Goal: Transaction & Acquisition: Purchase product/service

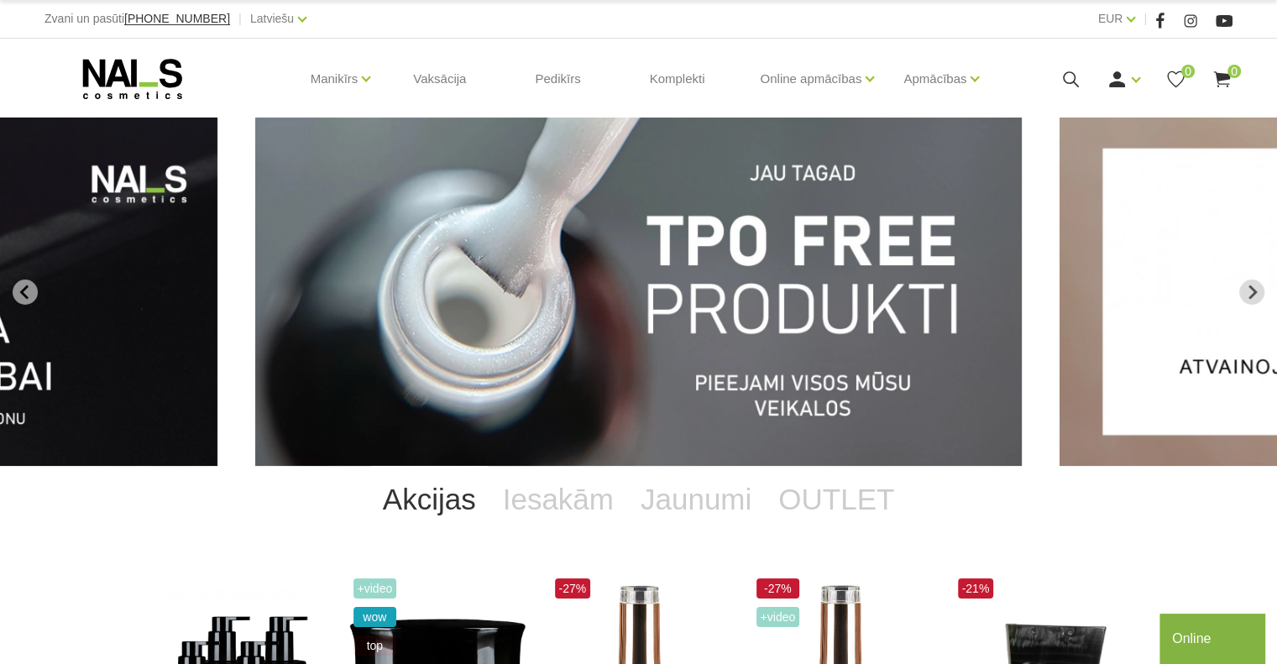
click at [1121, 97] on link "Ienākt" at bounding box center [1085, 107] width 126 height 34
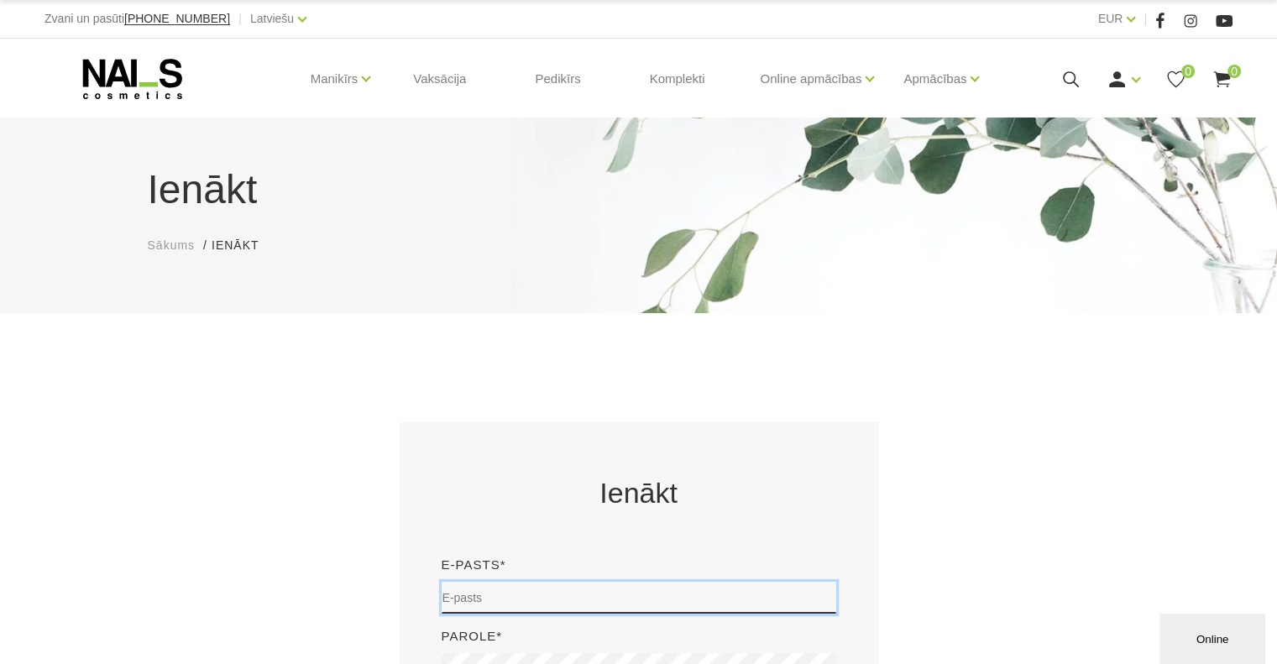
click at [550, 600] on input "email" at bounding box center [639, 598] width 395 height 32
type input "dji@inbox.lv"
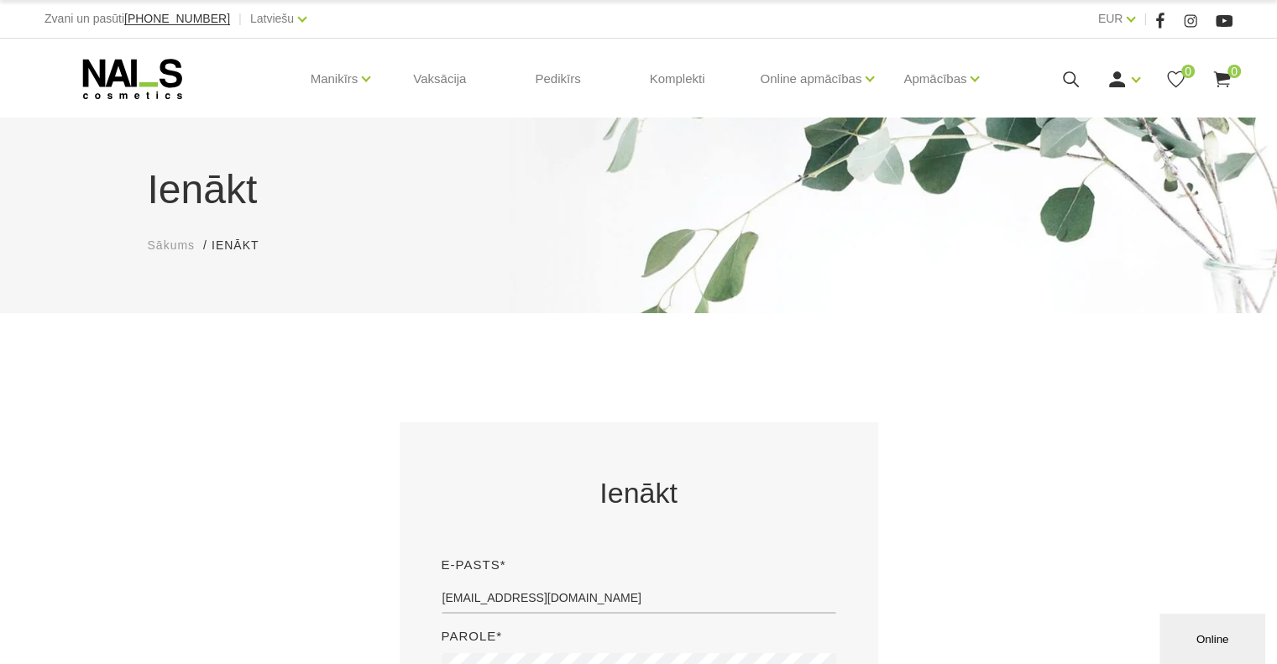
click at [920, 468] on div "Ienākt E-pasts* dji@inbox.lv Parole* Ienākt Aimirsi paroli?" at bounding box center [638, 648] width 1007 height 453
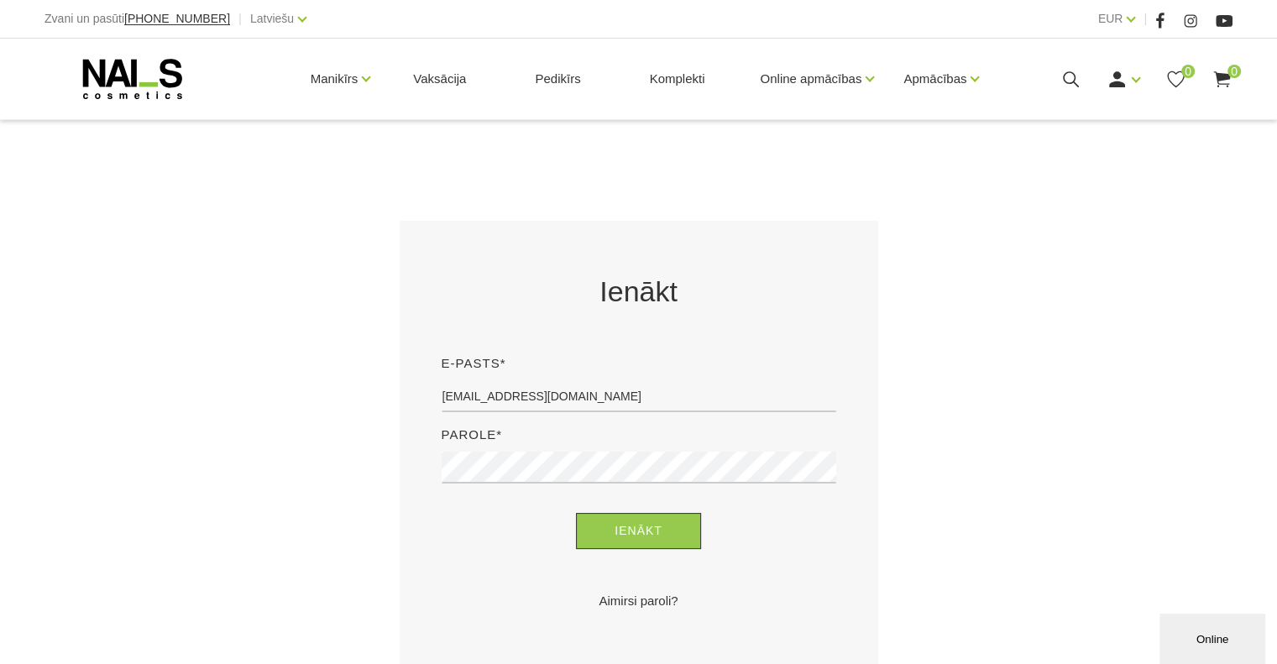
scroll to position [269, 0]
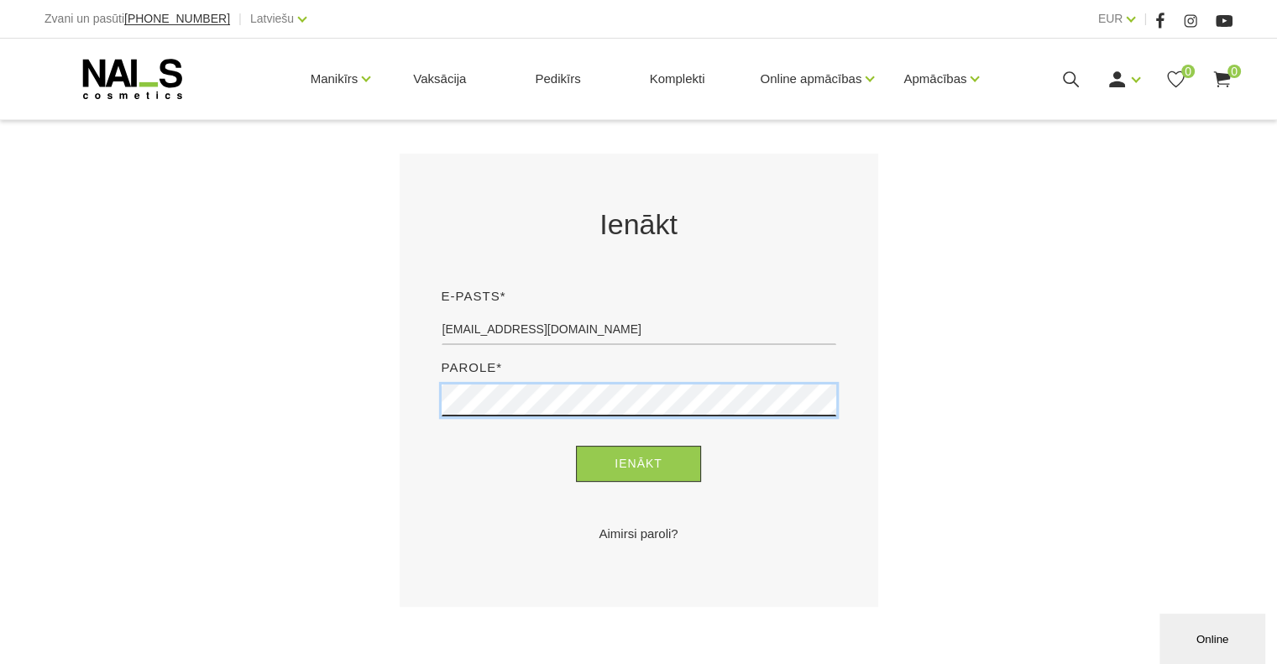
click at [576, 446] on button "Ienākt" at bounding box center [638, 464] width 125 height 36
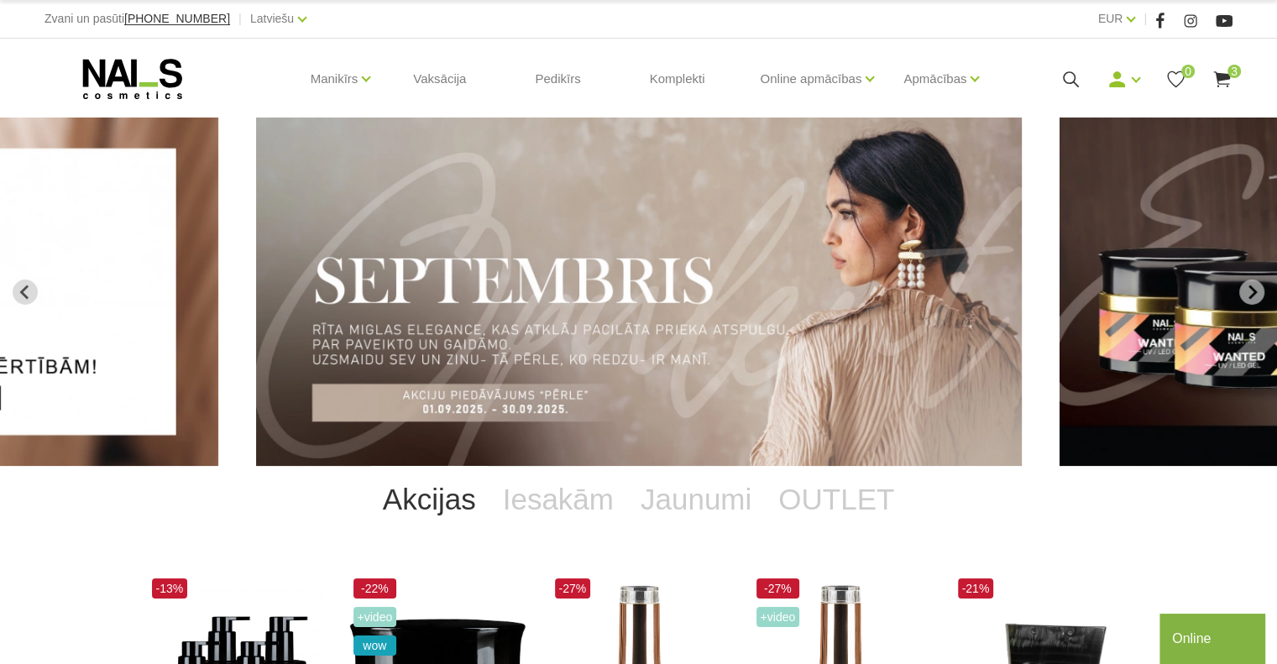
click at [0, 0] on link "Bāzes, topi un praimeri" at bounding box center [0, 0] width 0 height 0
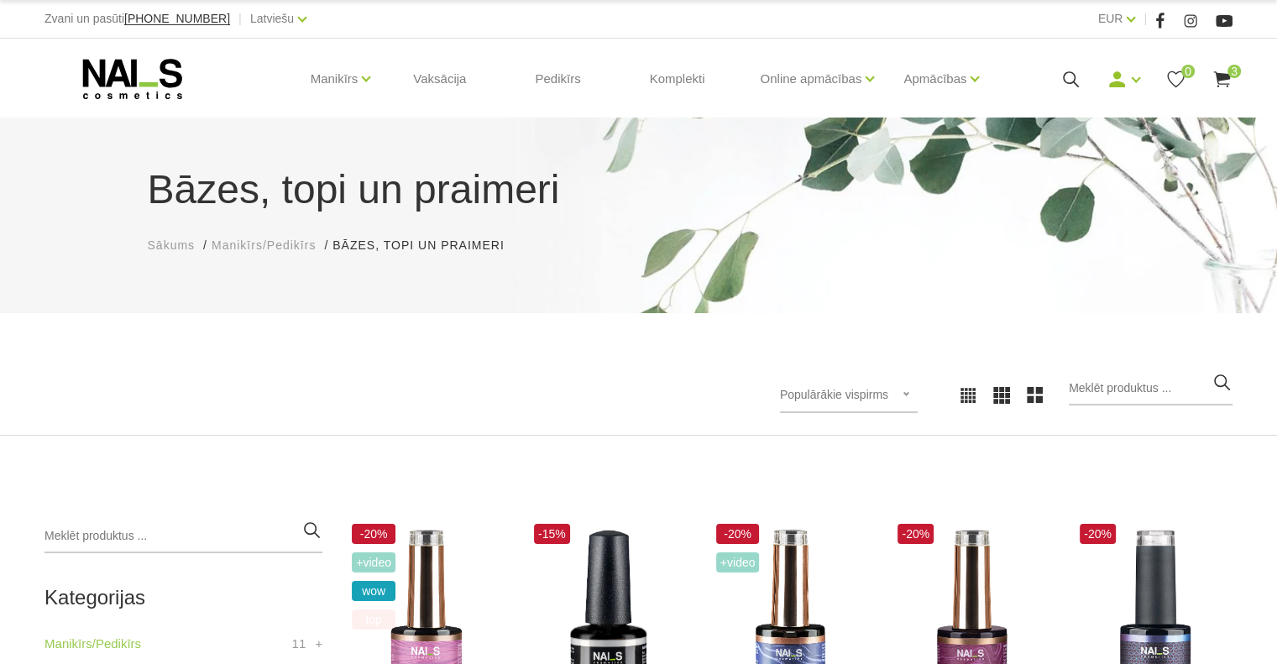
click at [464, 395] on div at bounding box center [335, 395] width 606 height 1
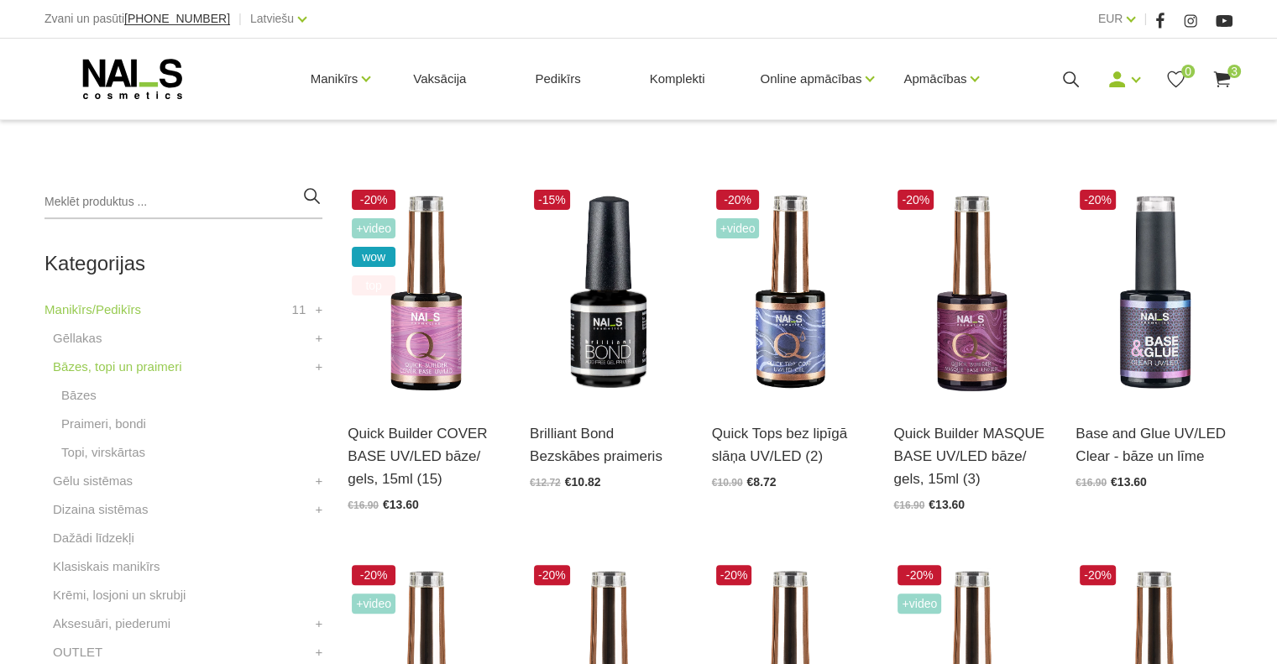
scroll to position [336, 0]
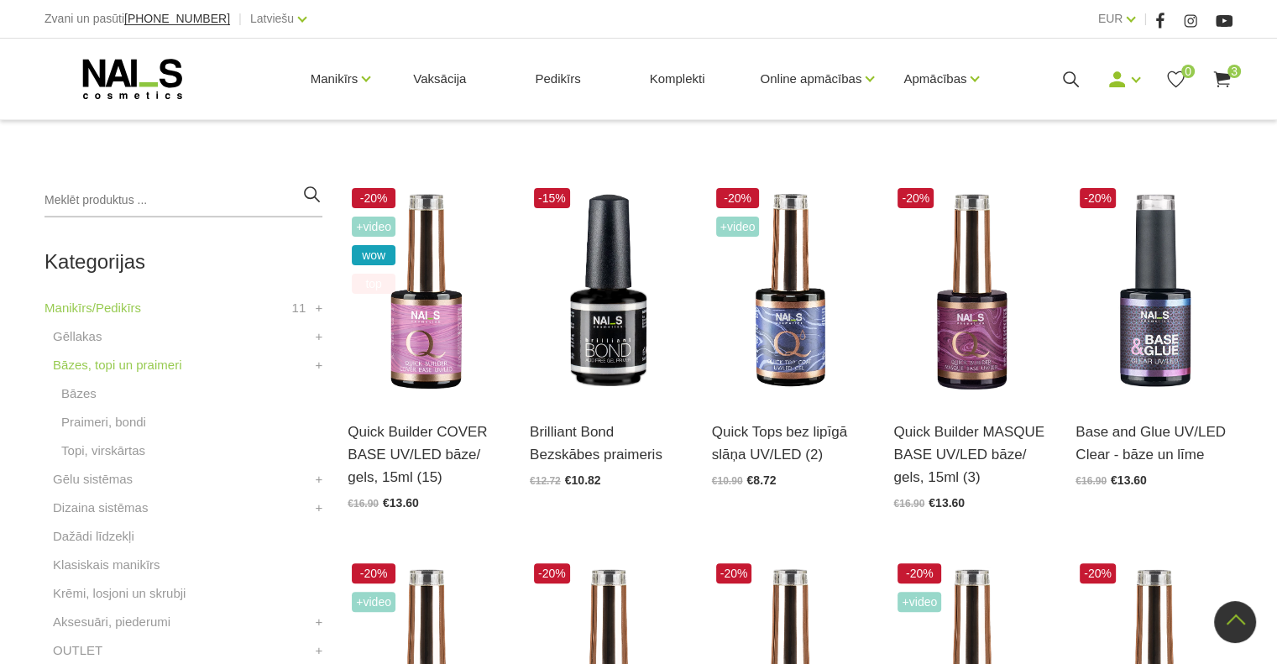
click at [605, 368] on img at bounding box center [608, 292] width 157 height 216
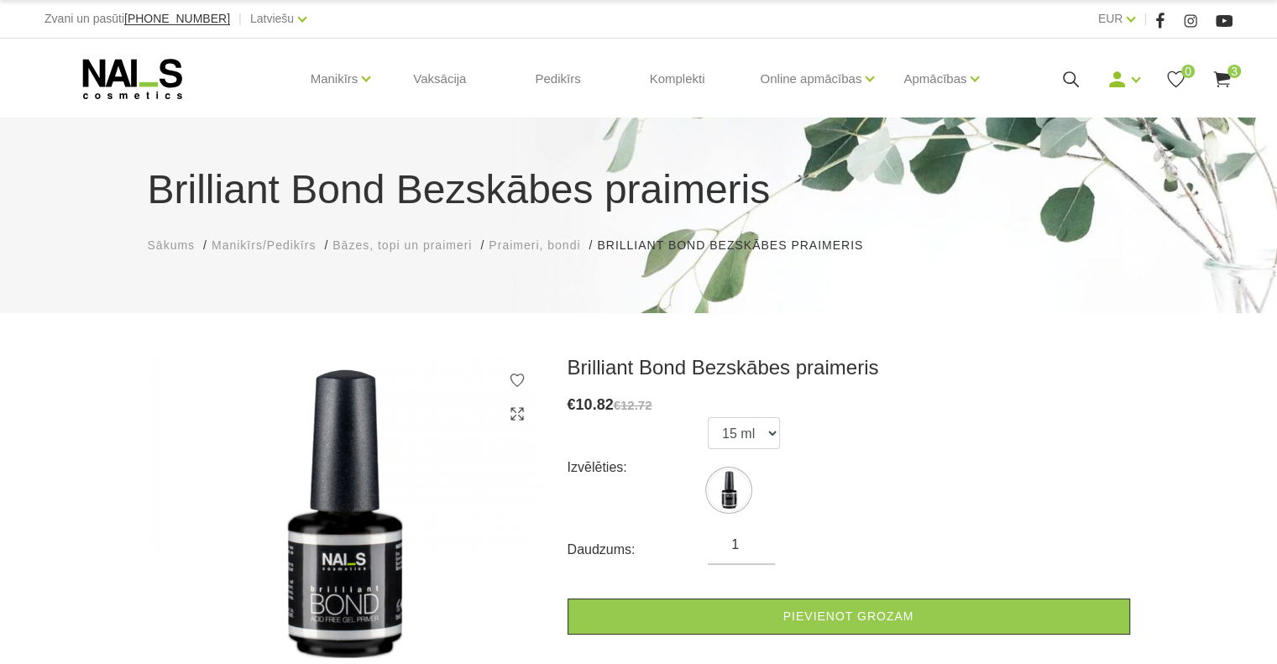
click at [787, 619] on link "Pievienot grozam" at bounding box center [848, 617] width 562 height 36
click at [772, 432] on select "15 ml" at bounding box center [744, 433] width 72 height 32
click at [831, 617] on link "Pievienot grozam" at bounding box center [848, 617] width 562 height 36
click at [881, 615] on link "Pievienot grozam" at bounding box center [848, 617] width 562 height 36
click at [1232, 73] on span "3" at bounding box center [1233, 71] width 13 height 13
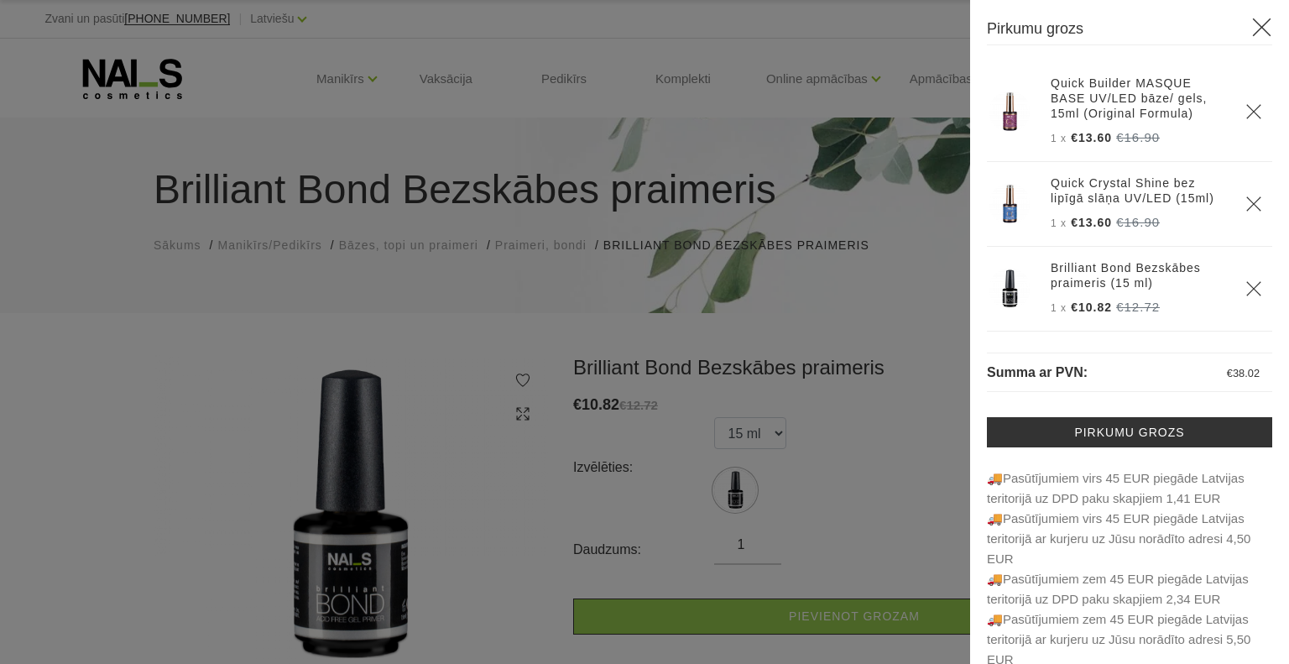
click at [170, 329] on div at bounding box center [644, 332] width 1289 height 664
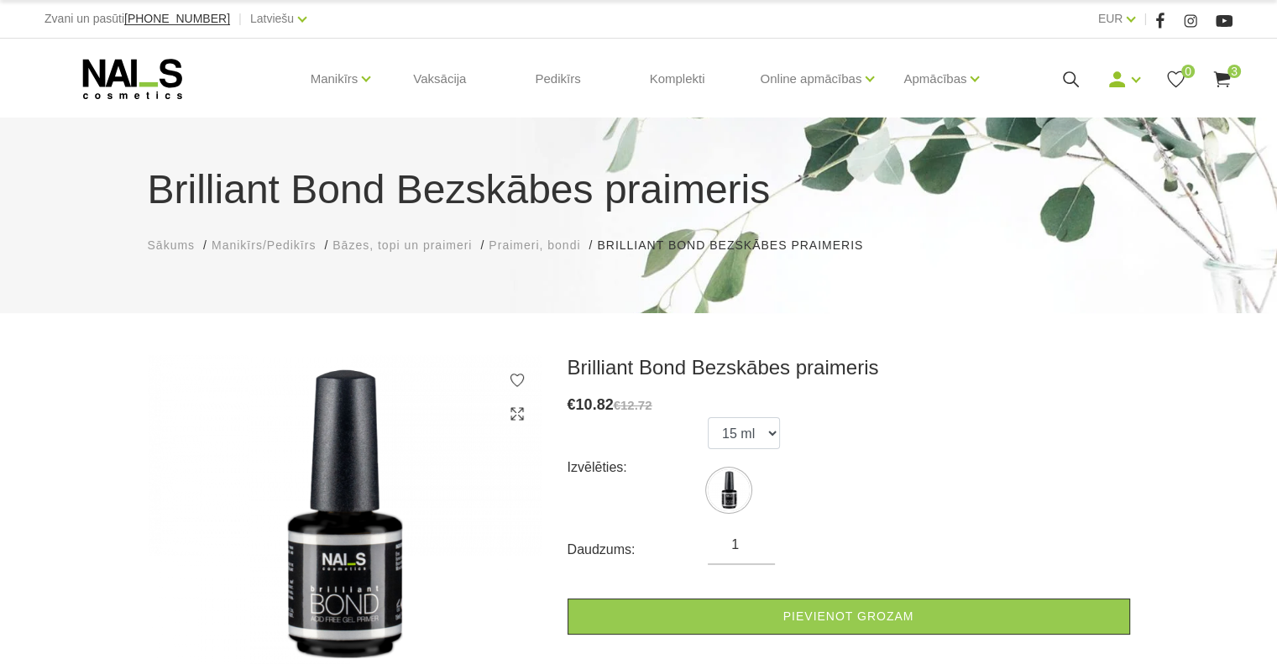
click at [0, 0] on link "Gēllakas" at bounding box center [0, 0] width 0 height 0
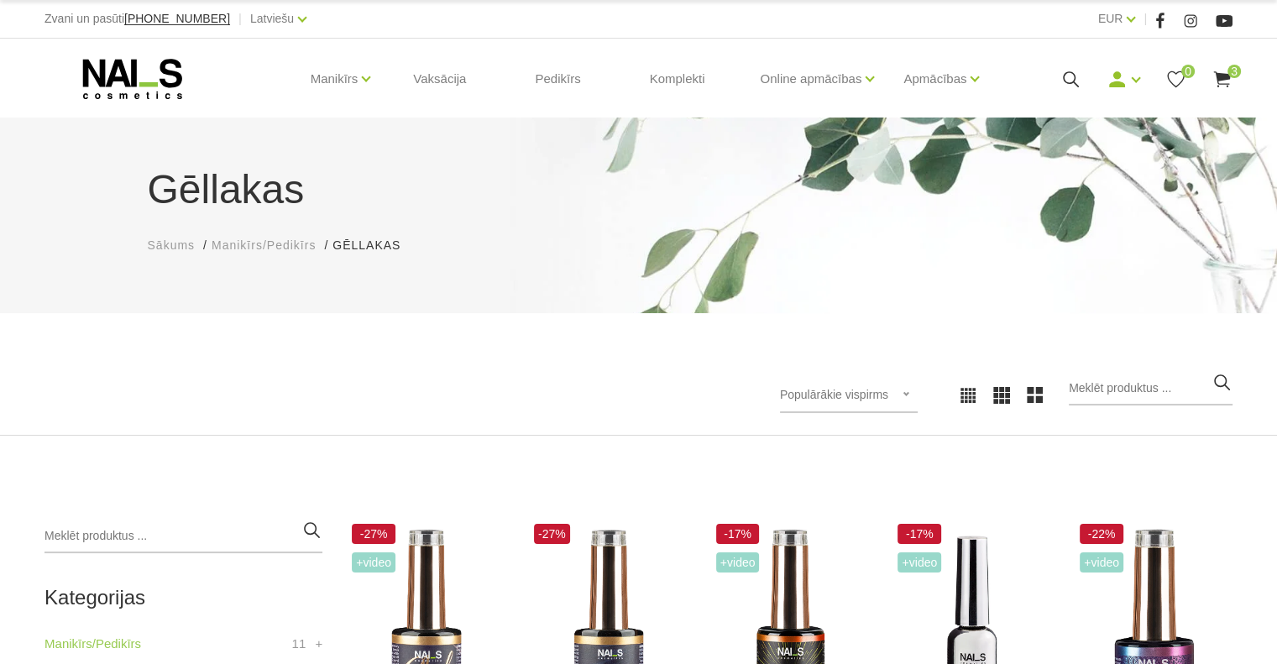
click at [255, 385] on div "Populārākie vispirms Jaunumi Lētākais vispirms Dārgākais vispirms Populārākie v…" at bounding box center [638, 395] width 1213 height 46
click at [1229, 72] on span "3" at bounding box center [1233, 71] width 13 height 13
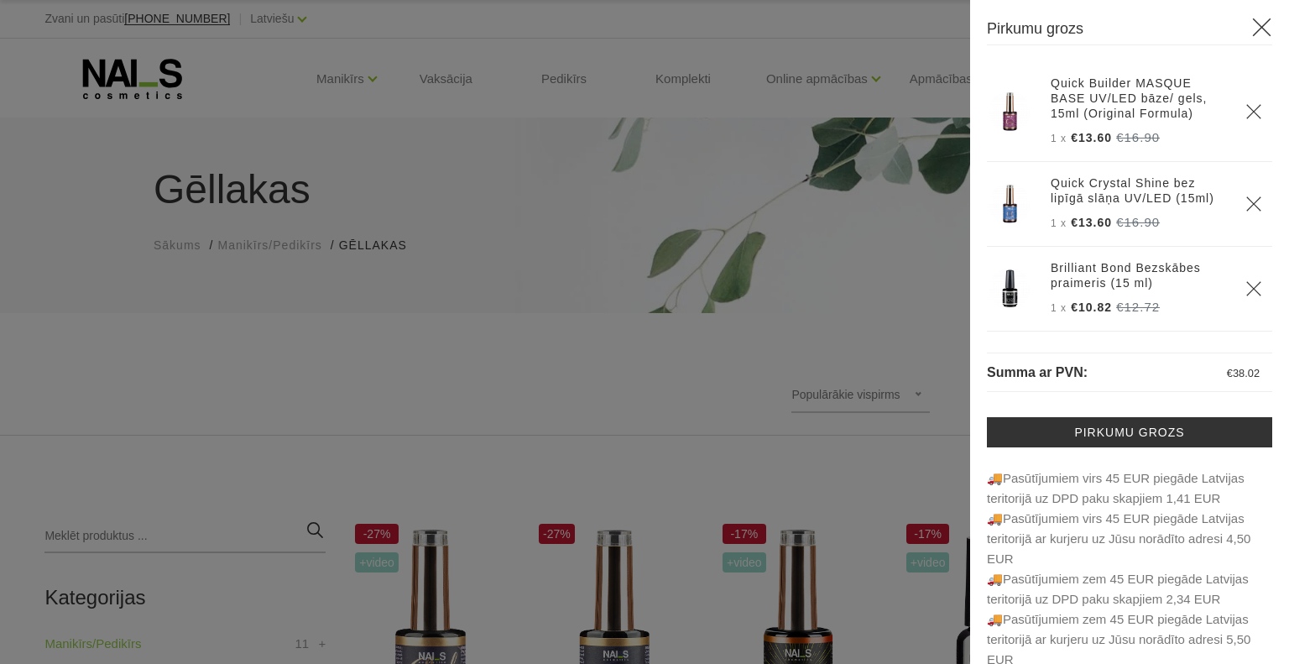
click at [1135, 430] on link "Pirkumu grozs" at bounding box center [1129, 432] width 285 height 30
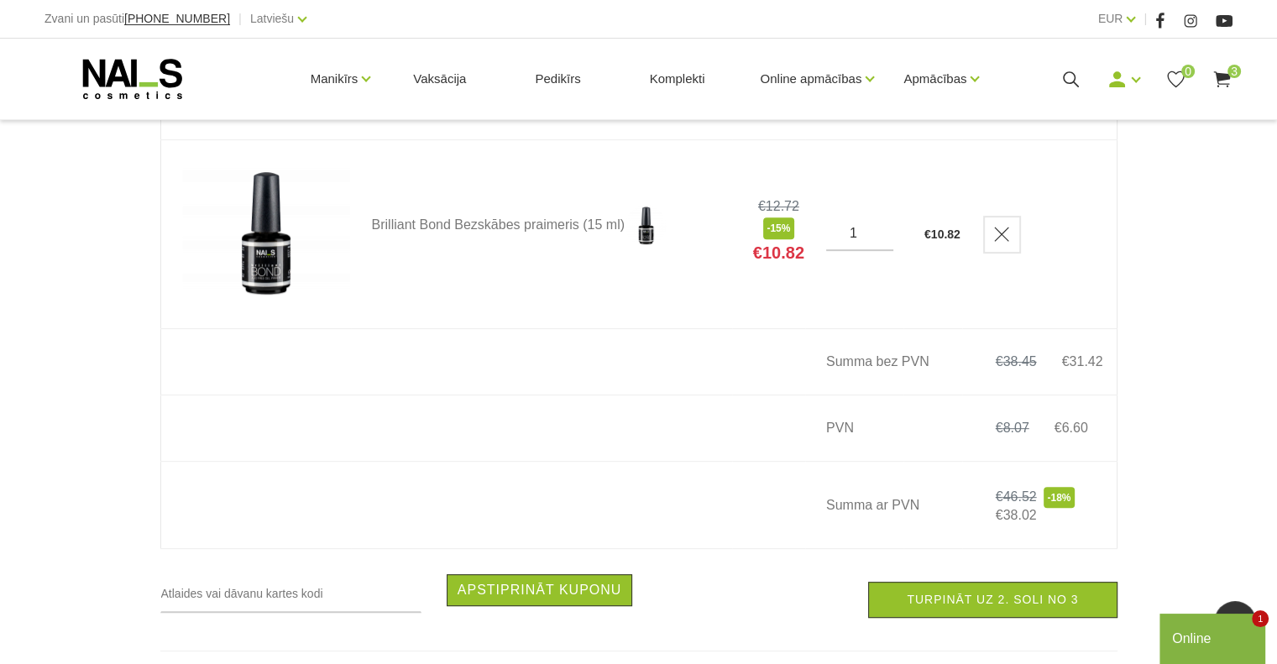
scroll to position [705, 0]
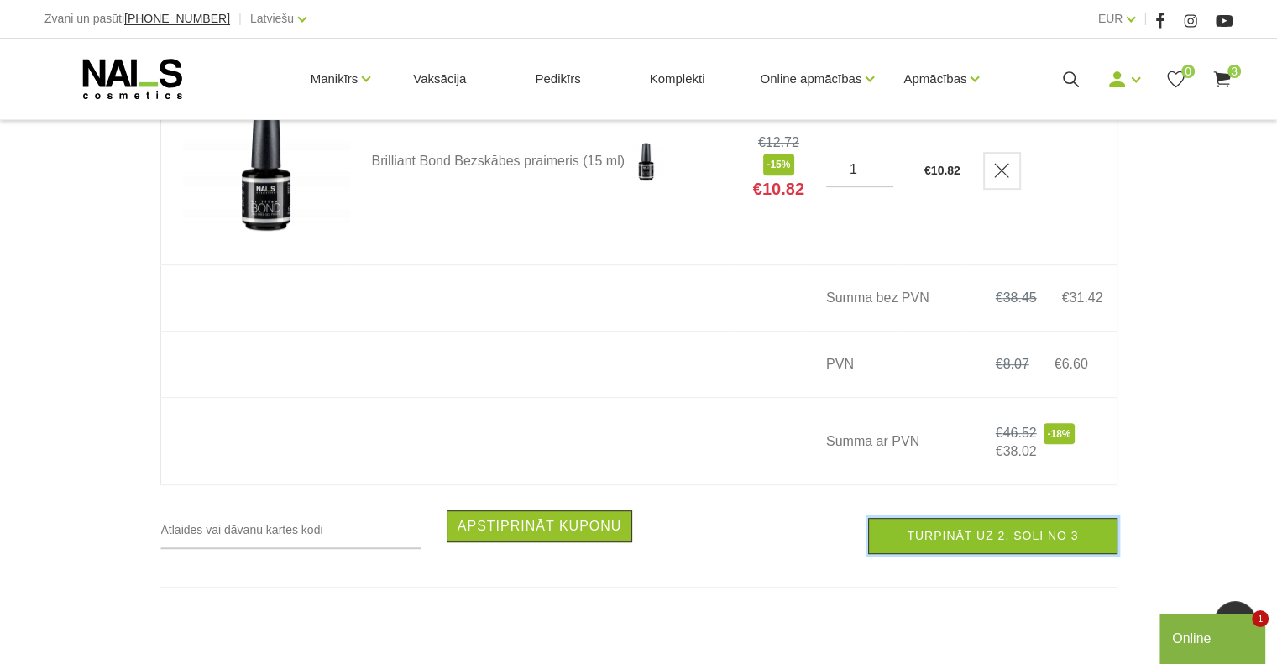
click at [964, 542] on link "Turpināt uz 2. soli no 3" at bounding box center [992, 536] width 248 height 36
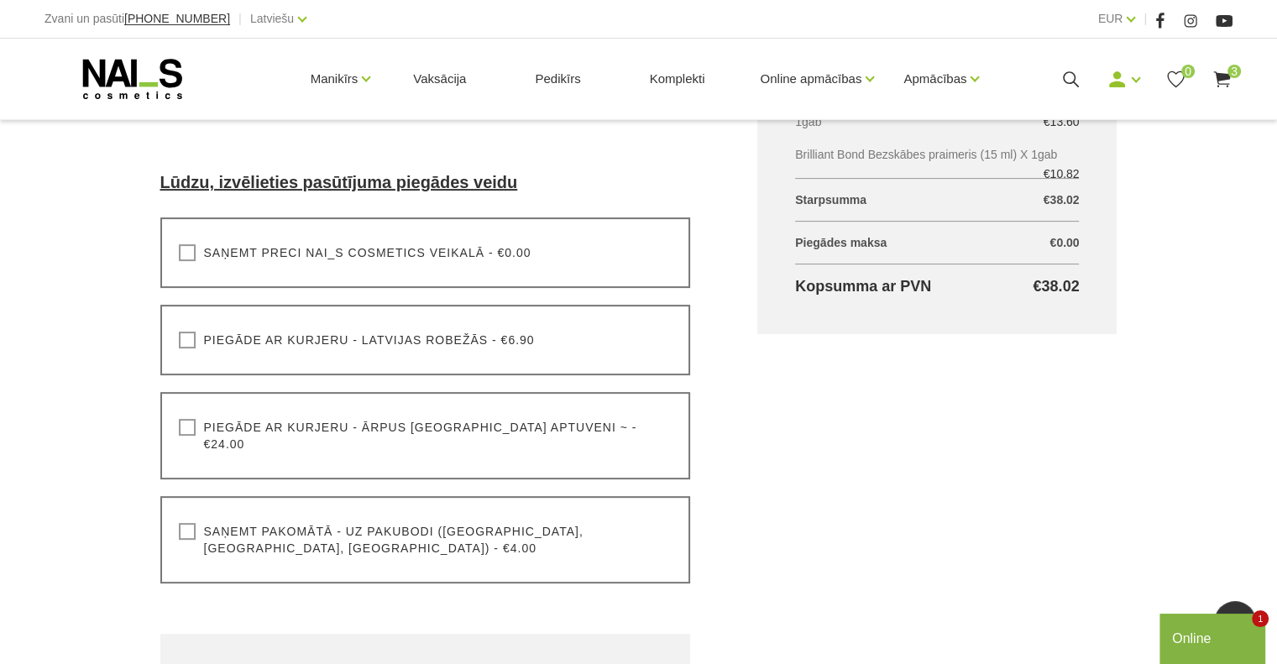
scroll to position [403, 0]
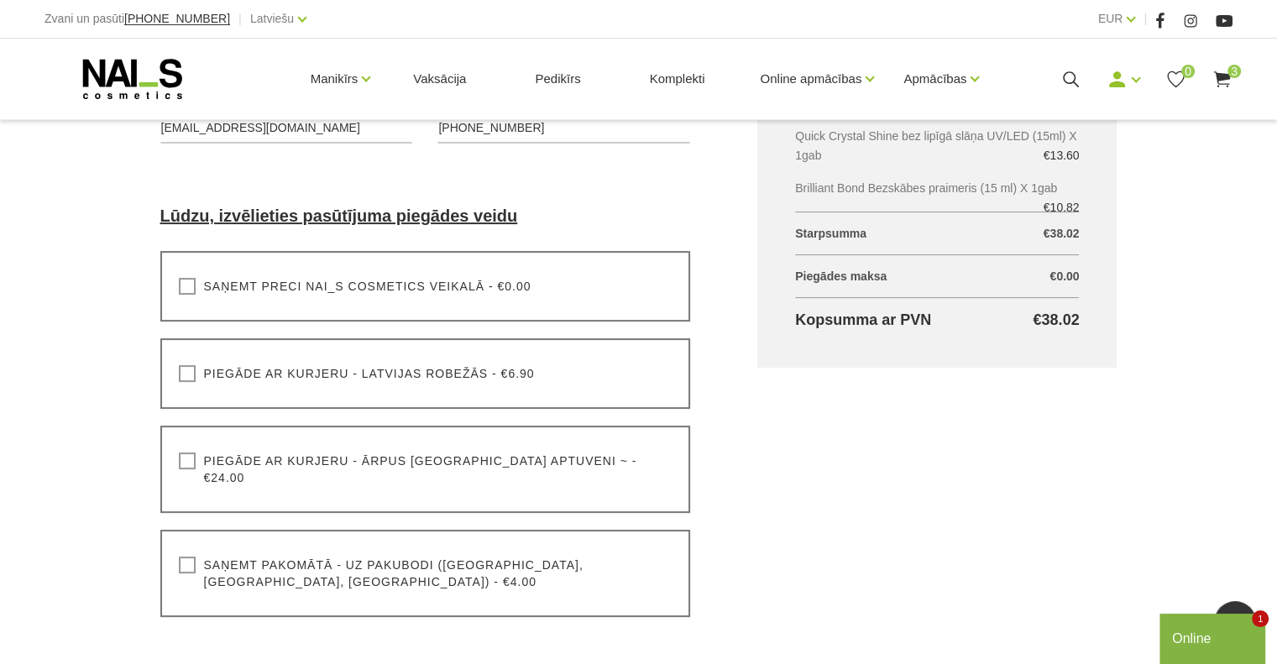
click at [1205, 636] on div "Online" at bounding box center [1212, 639] width 81 height 20
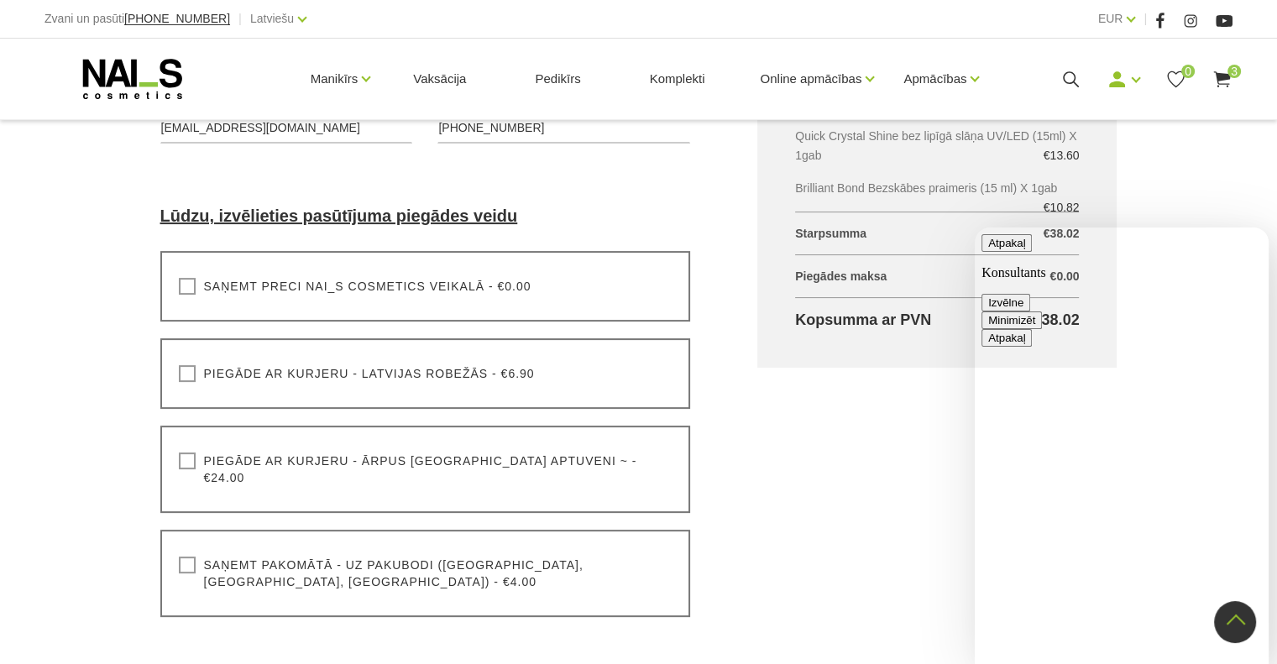
click at [936, 525] on div "Grozs kopā Produkts Kopā ar PVN Quick Builder MASQUE BASE UV/LED bāze/ gels, 15…" at bounding box center [937, 475] width 426 height 1047
click at [1042, 311] on button "Minimizēt" at bounding box center [1011, 320] width 60 height 18
